Goal: Information Seeking & Learning: Check status

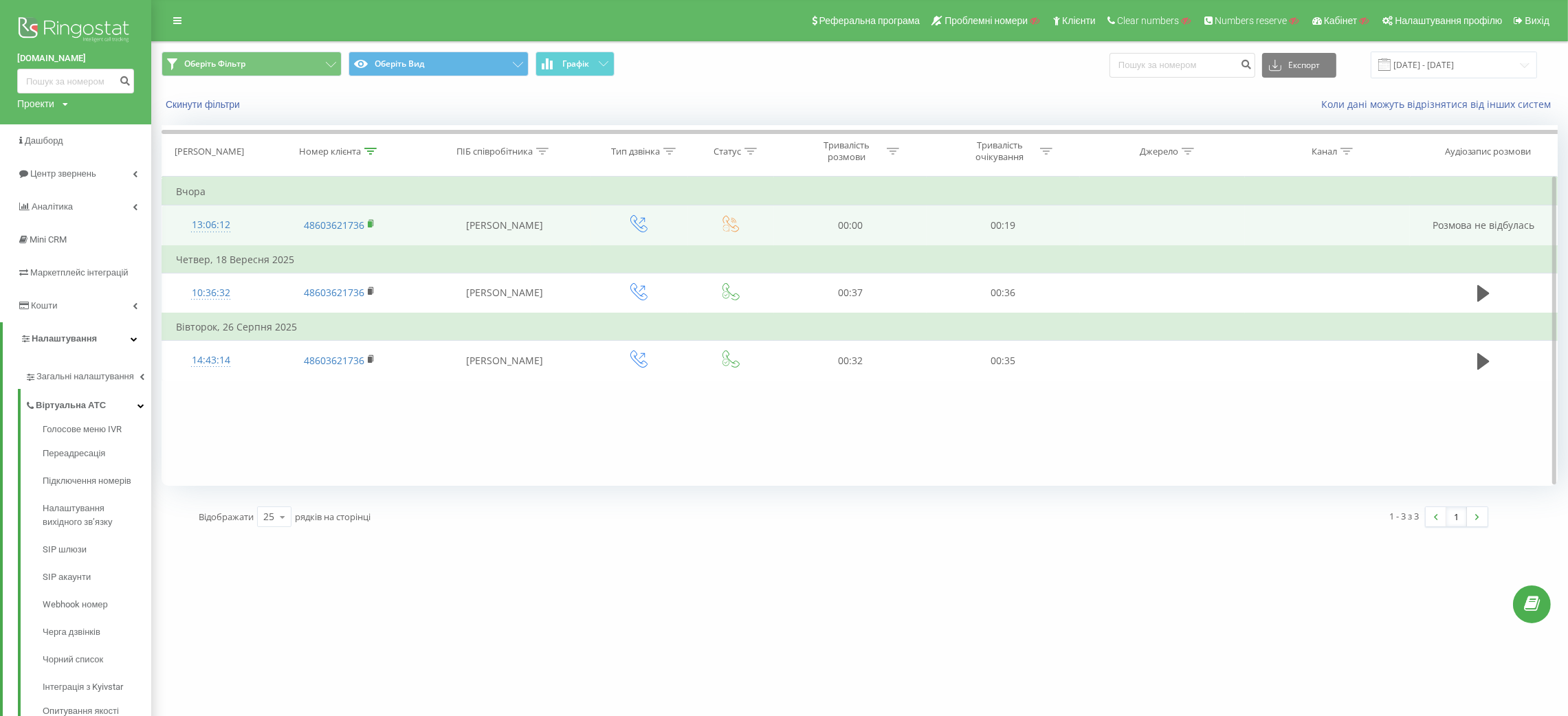
click at [369, 225] on rect at bounding box center [370, 224] width 4 height 6
click at [370, 220] on icon at bounding box center [371, 223] width 8 height 9
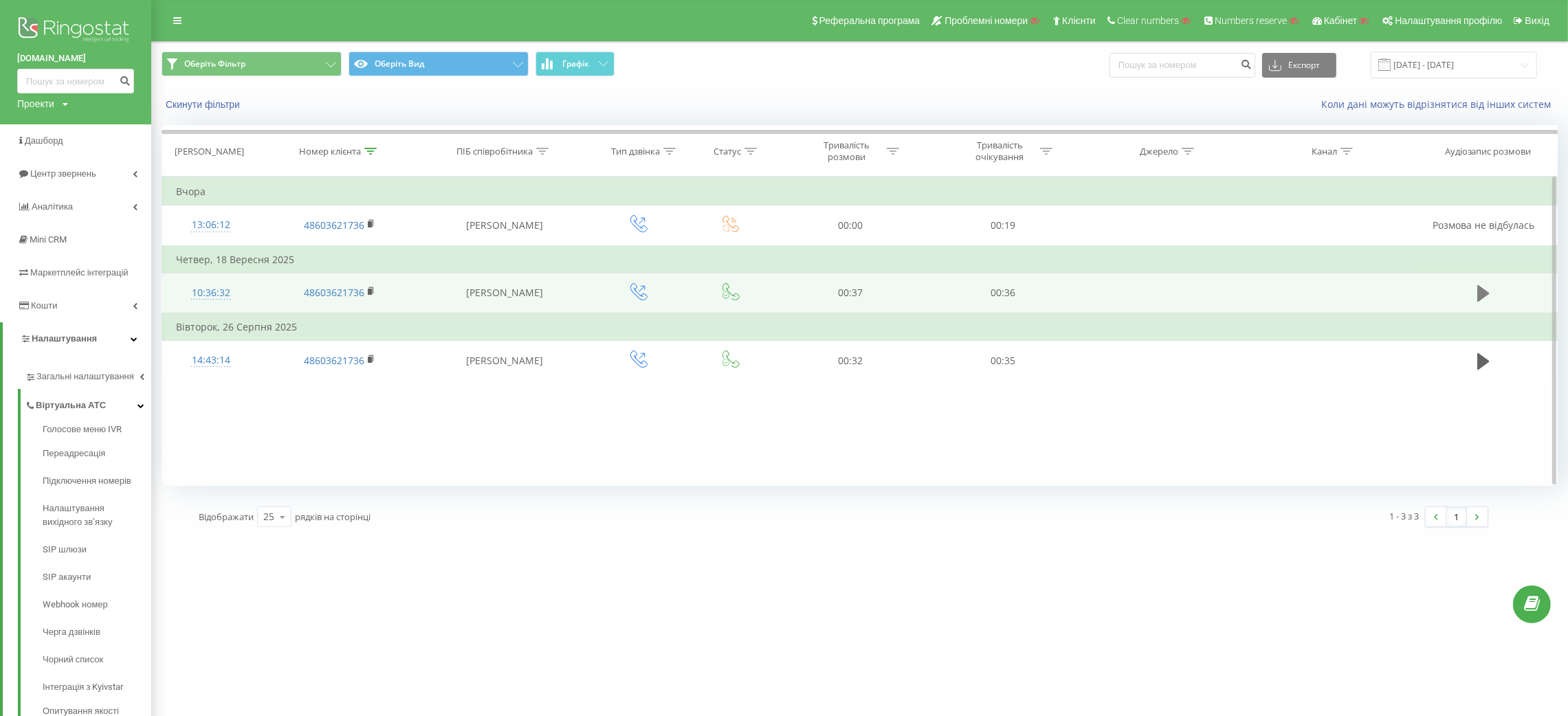
click at [1483, 296] on icon at bounding box center [1483, 293] width 12 height 16
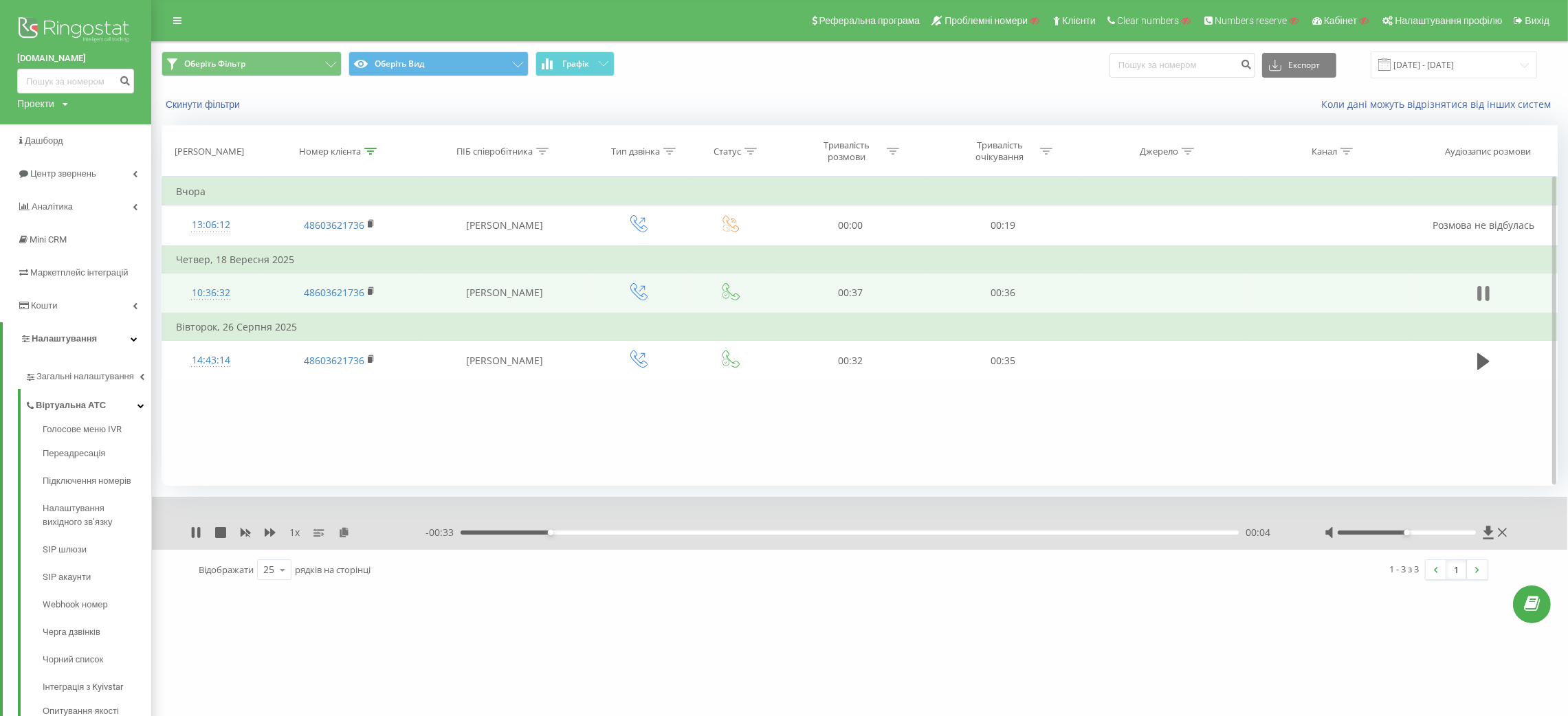
click at [1483, 290] on icon at bounding box center [1483, 293] width 12 height 19
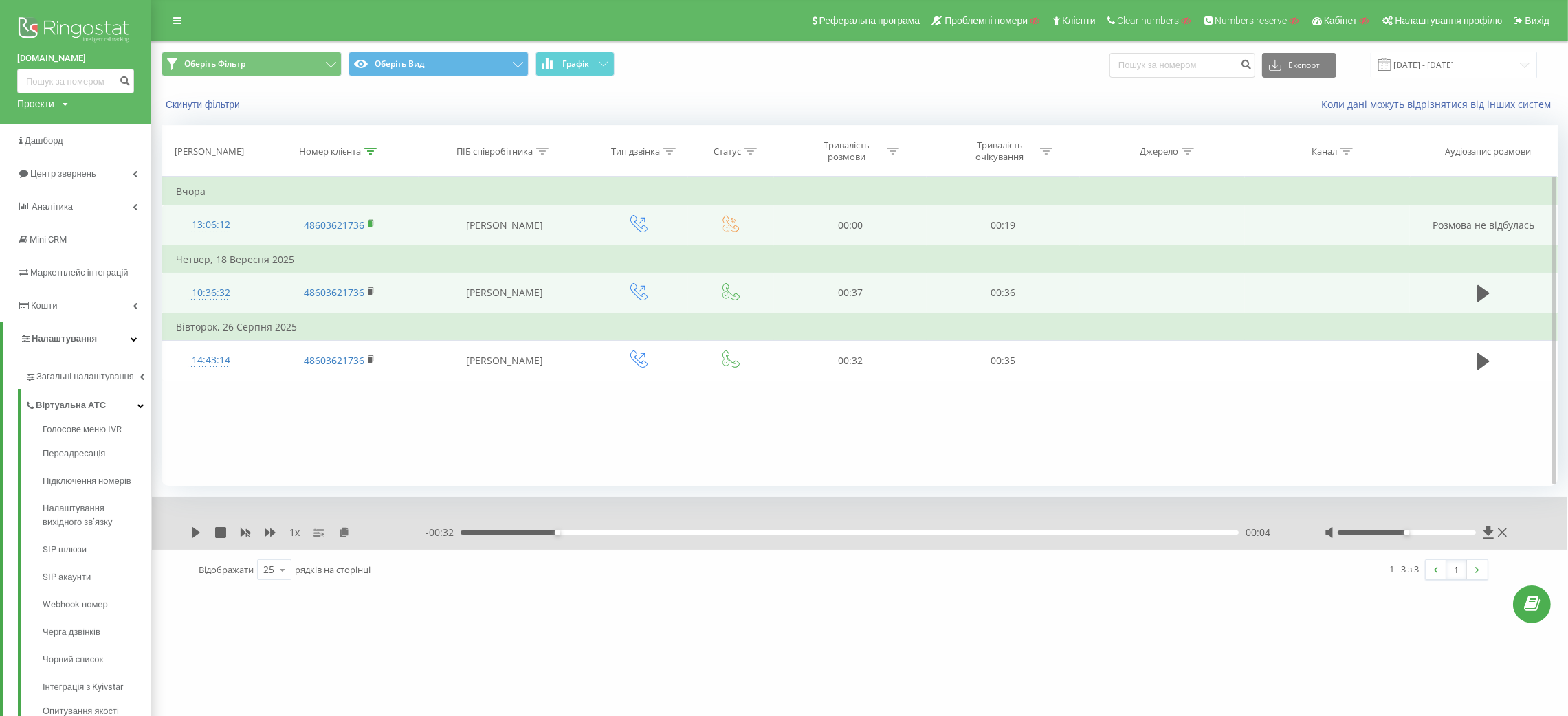
click at [374, 220] on icon at bounding box center [371, 223] width 8 height 9
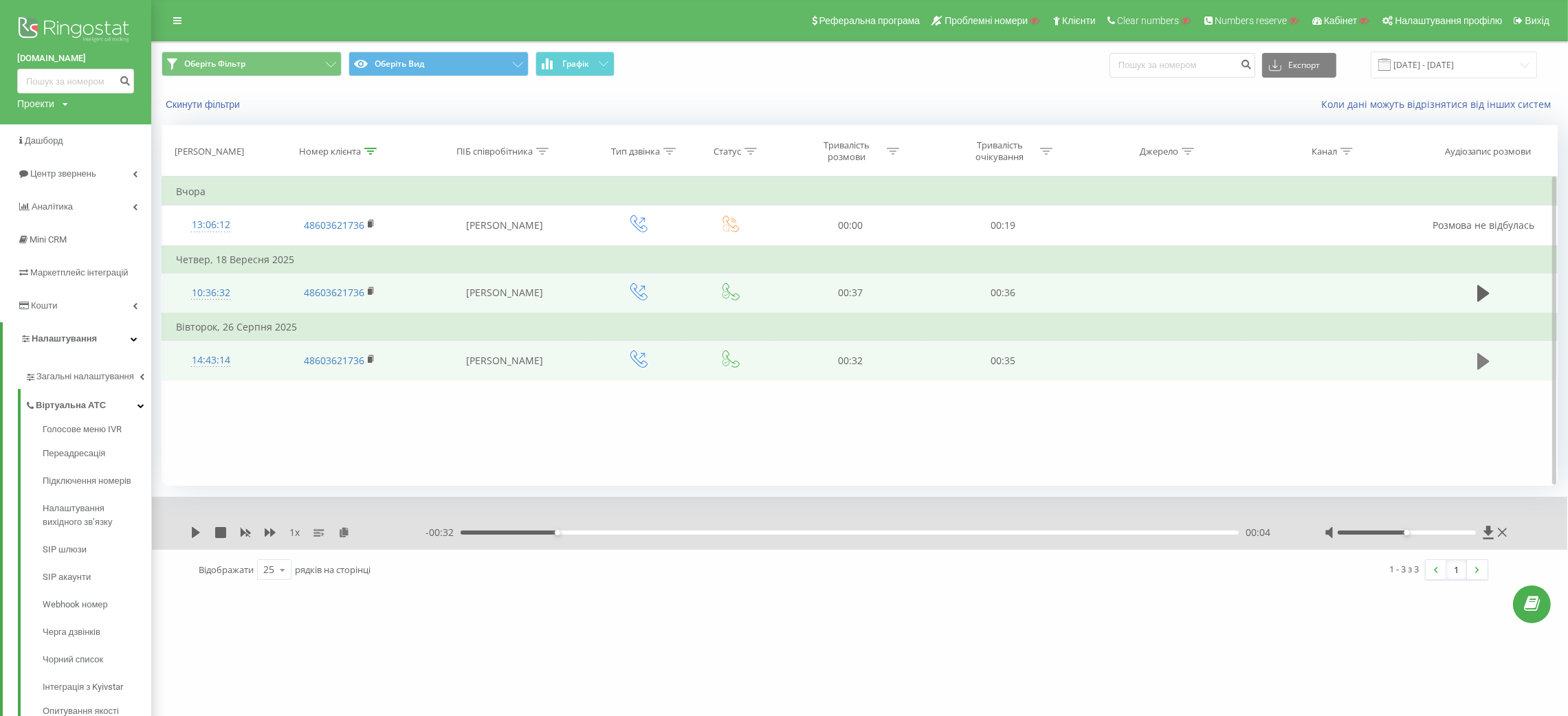
click at [1483, 362] on icon at bounding box center [1483, 361] width 12 height 16
click at [1483, 362] on icon at bounding box center [1483, 361] width 12 height 19
click at [1472, 291] on td at bounding box center [1484, 293] width 147 height 41
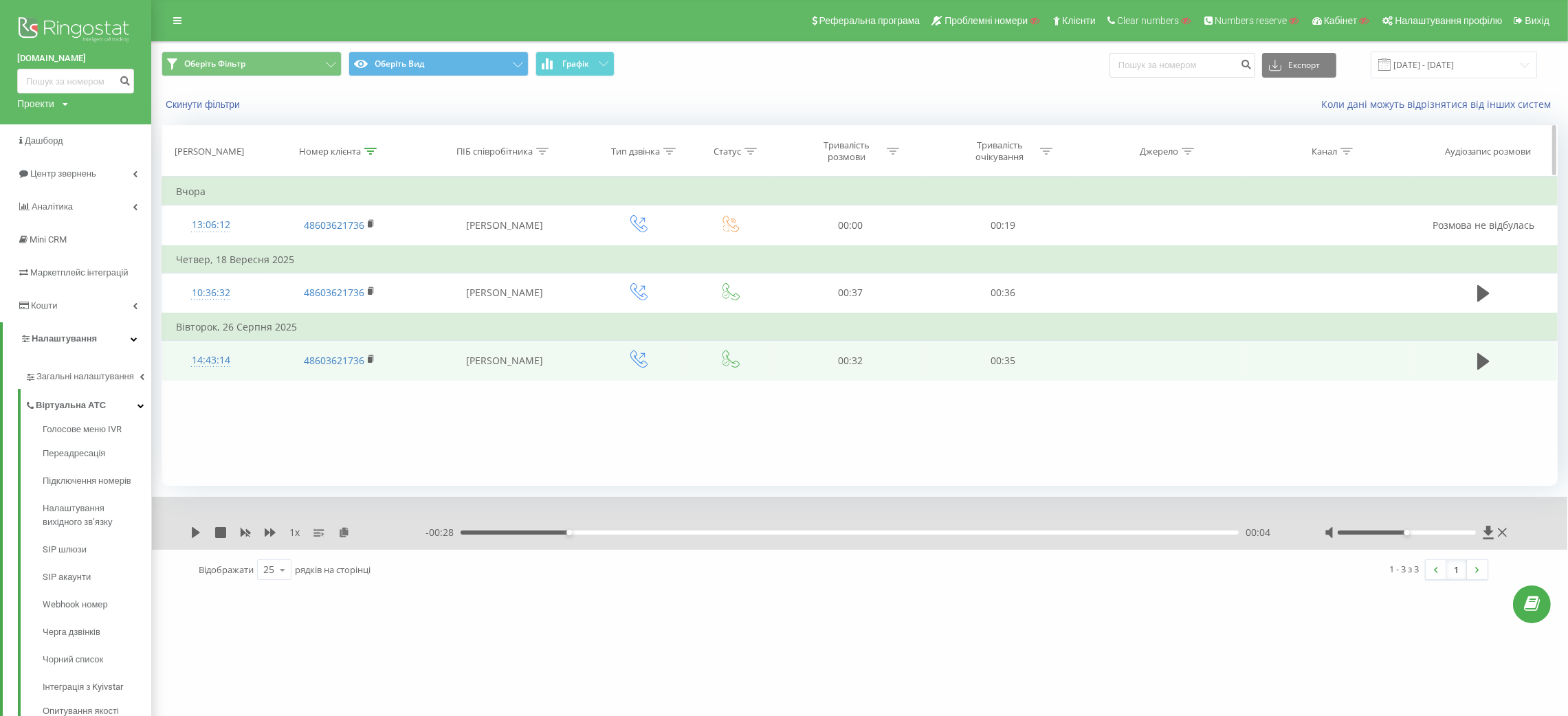
click at [374, 150] on icon at bounding box center [370, 152] width 12 height 7
drag, startPoint x: 352, startPoint y: 240, endPoint x: 267, endPoint y: 247, distance: 85.3
click at [267, 247] on div "Фільтрувати за умовою Містить 48603621736 Скасувати OK" at bounding box center [339, 238] width 150 height 124
paste input "6902387"
type input "48606902387"
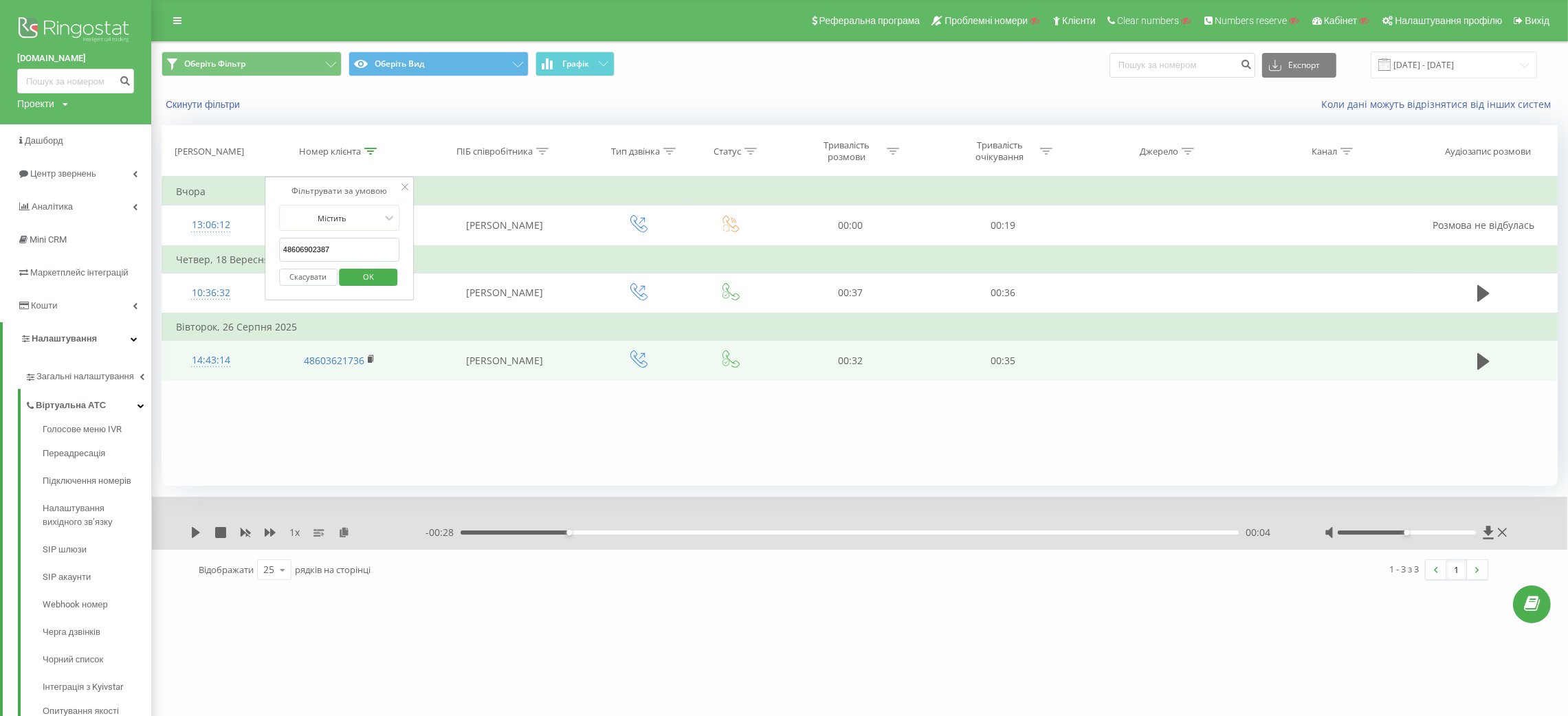
click at [366, 270] on span "OK" at bounding box center [369, 277] width 39 height 21
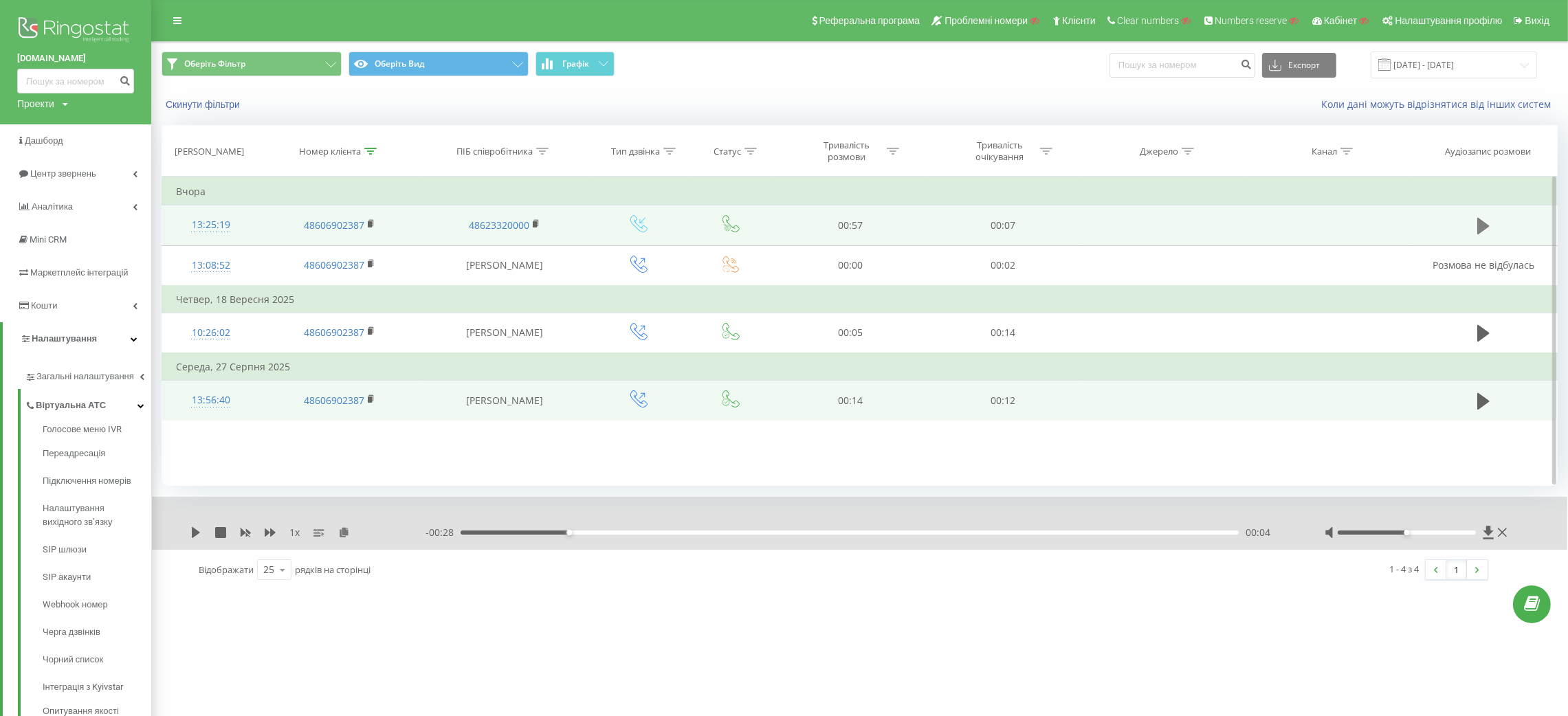
click at [1482, 234] on icon at bounding box center [1483, 226] width 12 height 19
click at [641, 534] on div "00:01" at bounding box center [850, 533] width 779 height 4
click at [583, 530] on div "- 00:40 00:17 00:17" at bounding box center [858, 532] width 865 height 14
click at [560, 531] on div "00:17" at bounding box center [850, 533] width 779 height 4
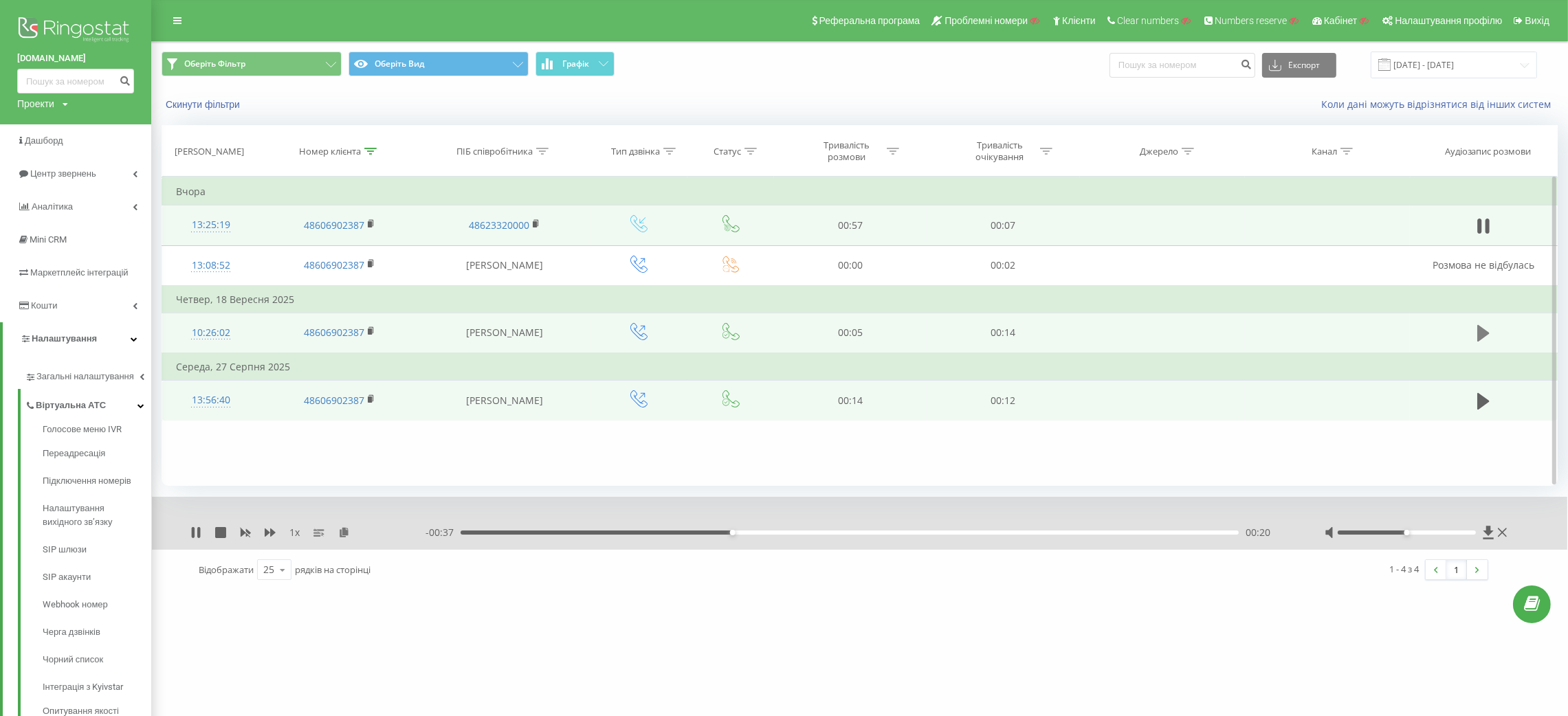
click at [1486, 334] on icon at bounding box center [1483, 333] width 12 height 16
click at [369, 225] on rect at bounding box center [370, 224] width 4 height 6
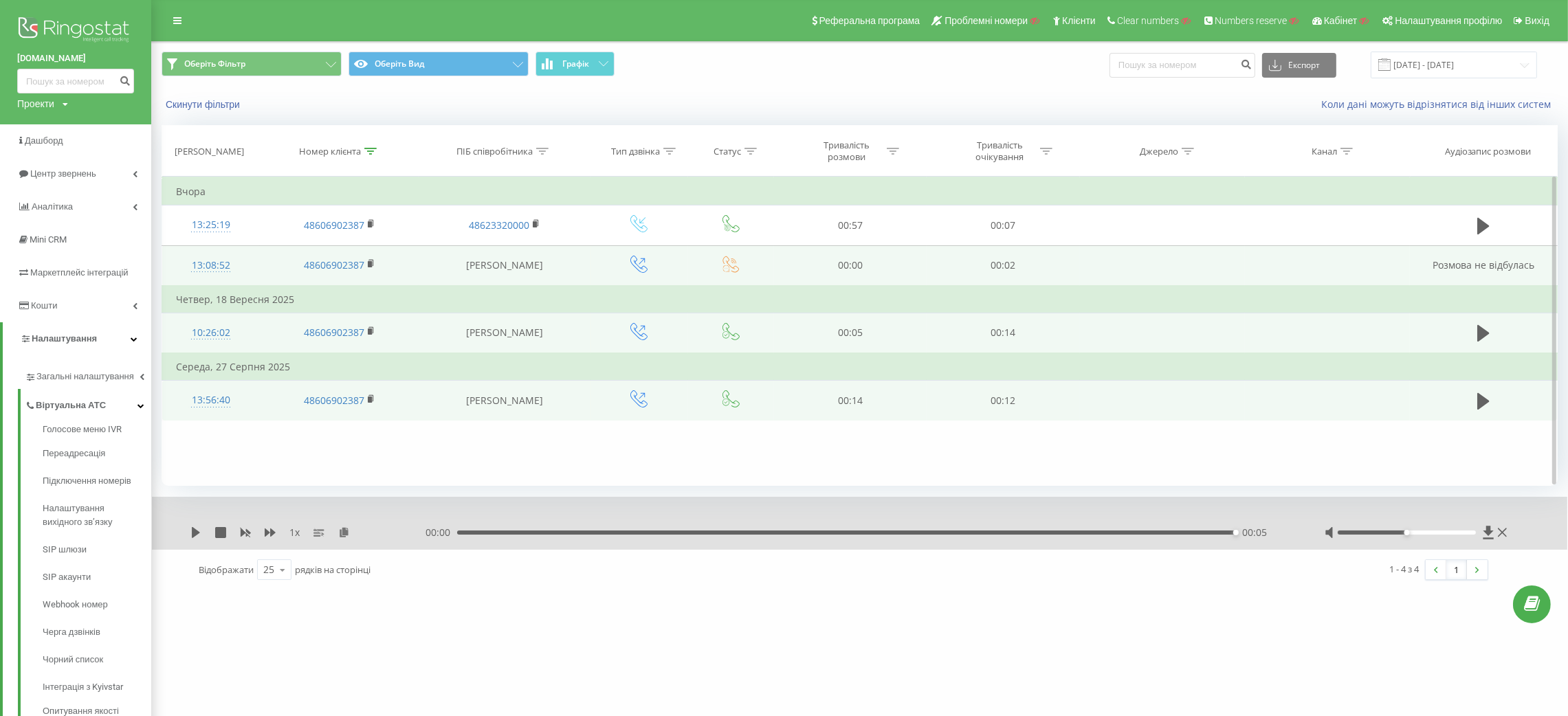
click at [208, 270] on div "13:08:52" at bounding box center [211, 265] width 70 height 26
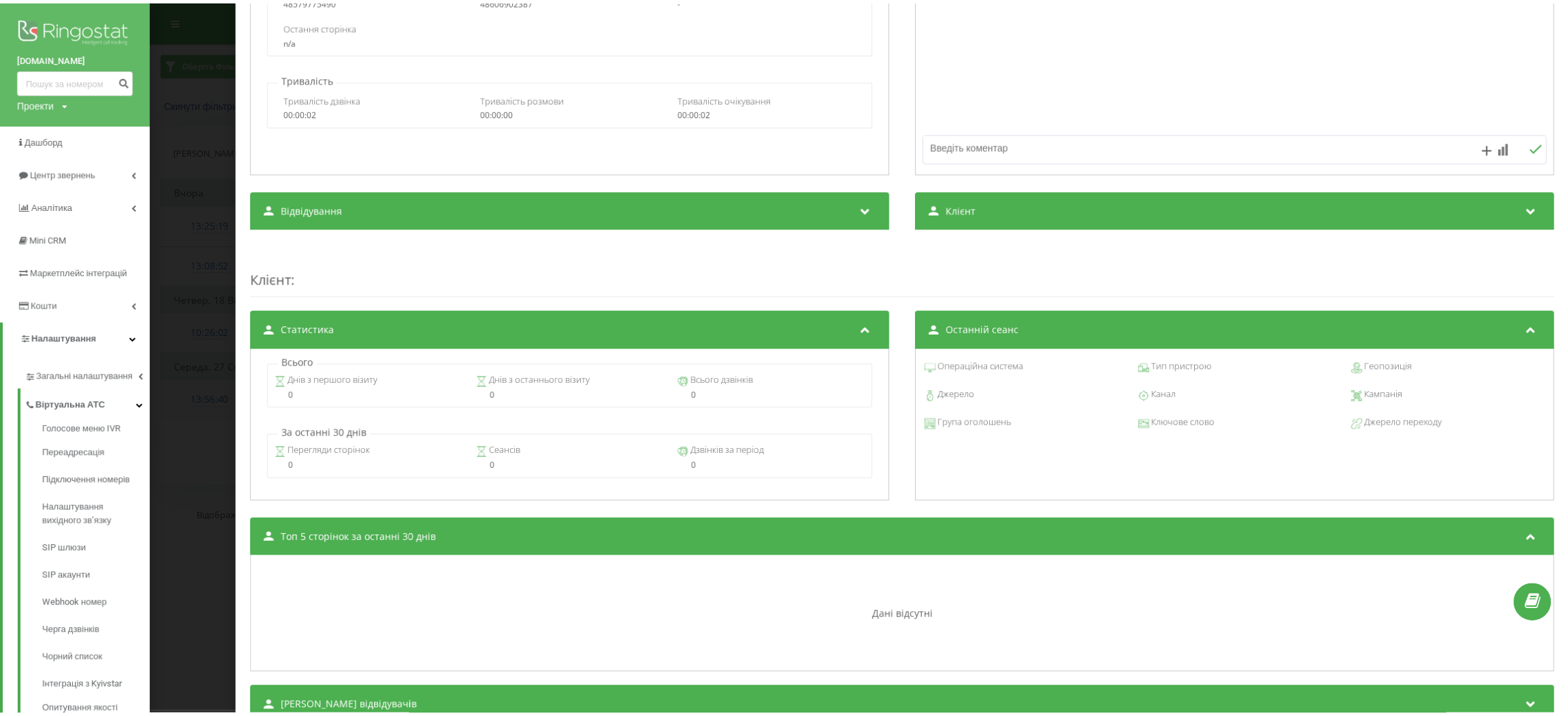
scroll to position [290, 0]
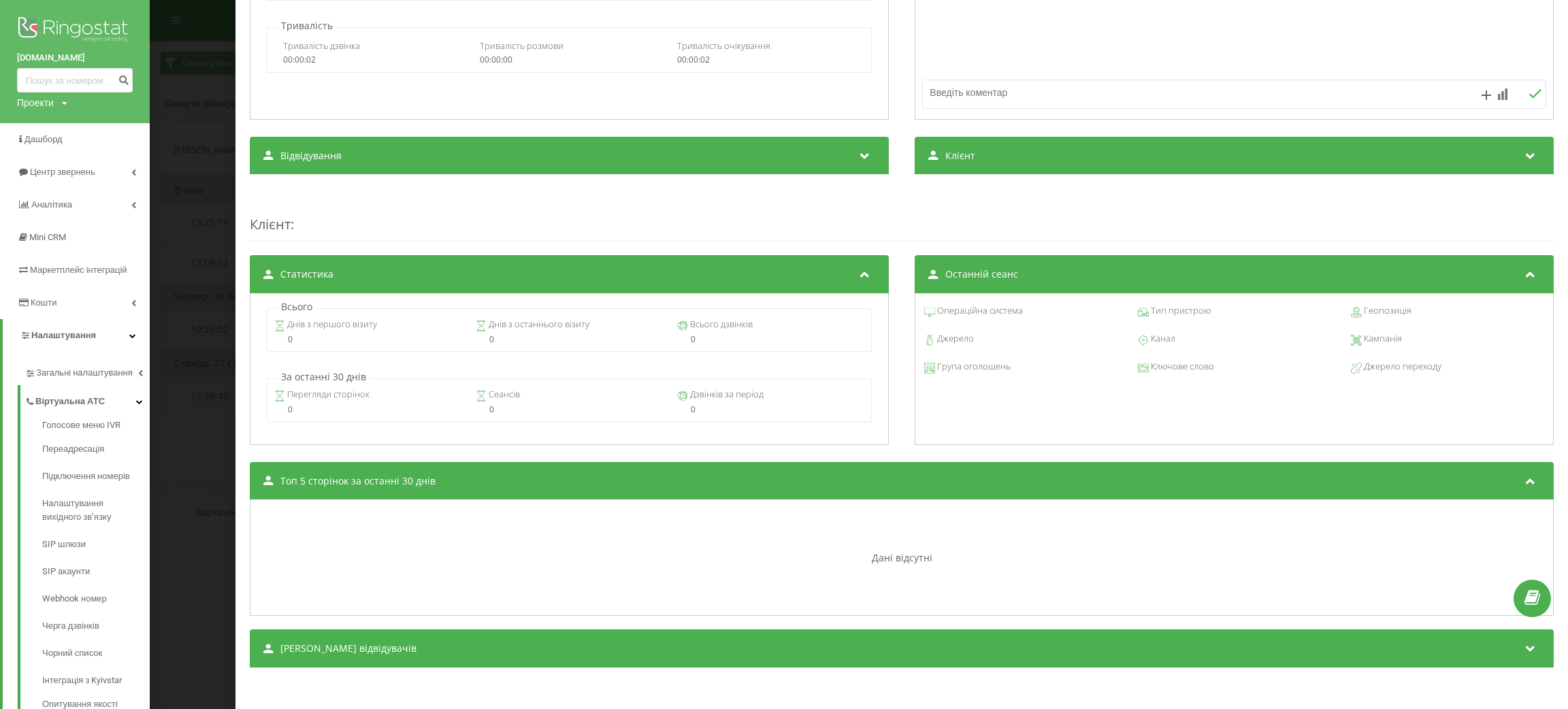
click at [184, 489] on div "Дзвінок : pl2_-1758539332.6297387 Транскрипція Для AI-аналізу майбутніх дзвінкі…" at bounding box center [784, 354] width 1568 height 709
